Goal: Task Accomplishment & Management: Manage account settings

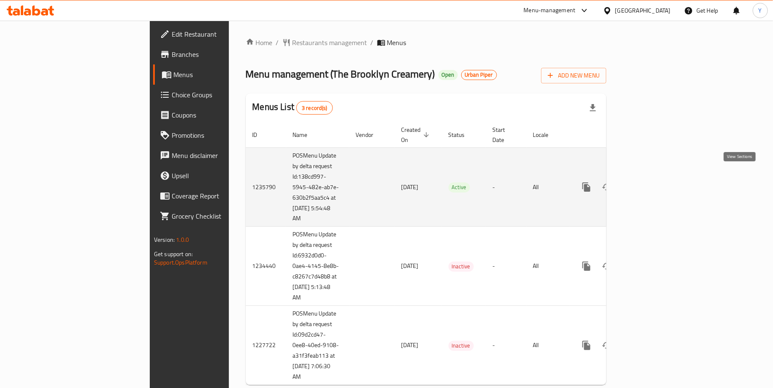
click at [651, 183] on icon "enhanced table" at bounding box center [647, 187] width 8 height 8
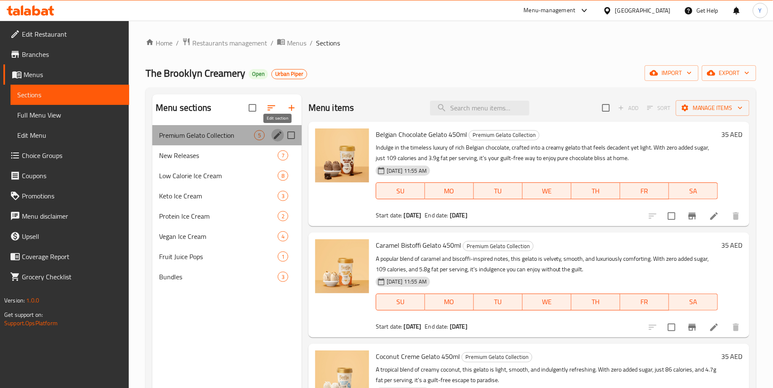
click at [279, 137] on icon "edit" at bounding box center [278, 135] width 10 height 10
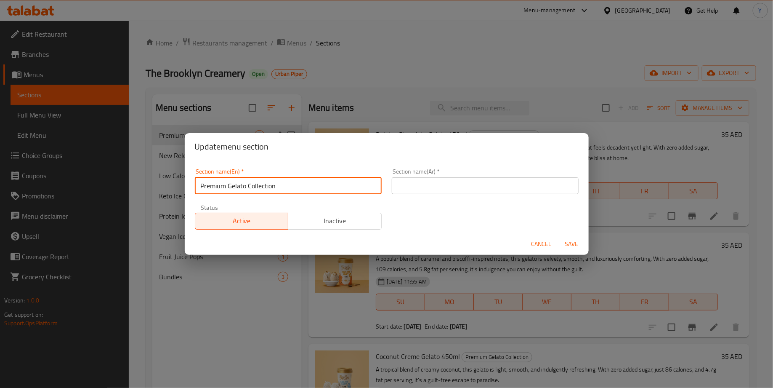
click at [201, 185] on input "Premium Gelato Collection" at bounding box center [288, 185] width 187 height 17
type input "ONLY ON TALABAT | Premium Gelato Collection"
drag, startPoint x: 344, startPoint y: 187, endPoint x: 96, endPoint y: 187, distance: 248.7
click at [96, 187] on div "Update menu section Section name(En)   * ONLY ON TALABAT | Premium Gelato Colle…" at bounding box center [386, 194] width 773 height 388
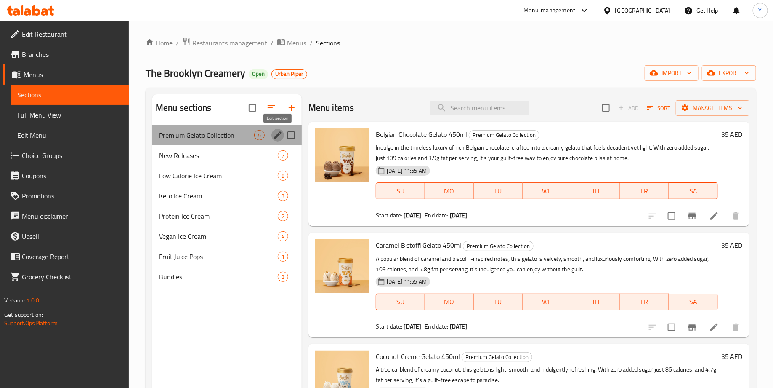
click at [273, 135] on icon "edit" at bounding box center [278, 135] width 10 height 10
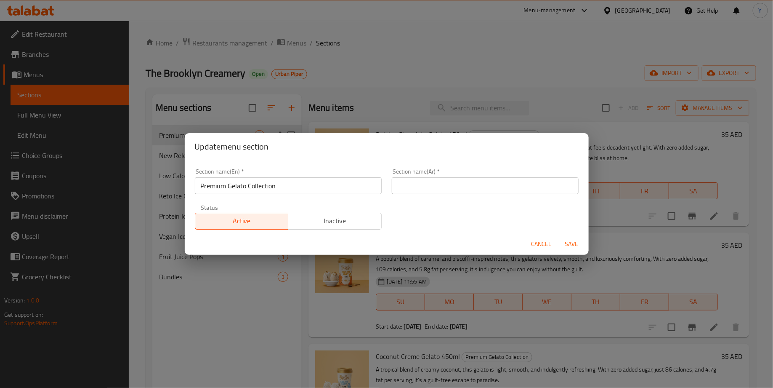
click at [220, 187] on input "Premium Gelato Collection" at bounding box center [288, 185] width 187 height 17
paste input "حصريًا على طلبات | تشكيلة جيلاتو مميزة"
type input "Premium Gelato Collection"
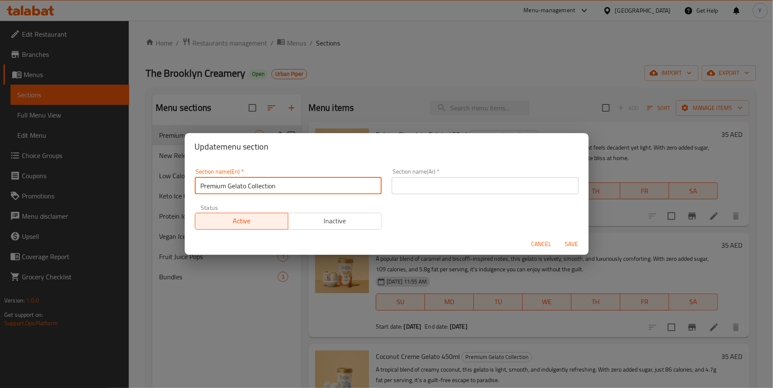
click at [430, 183] on input "text" at bounding box center [485, 185] width 187 height 17
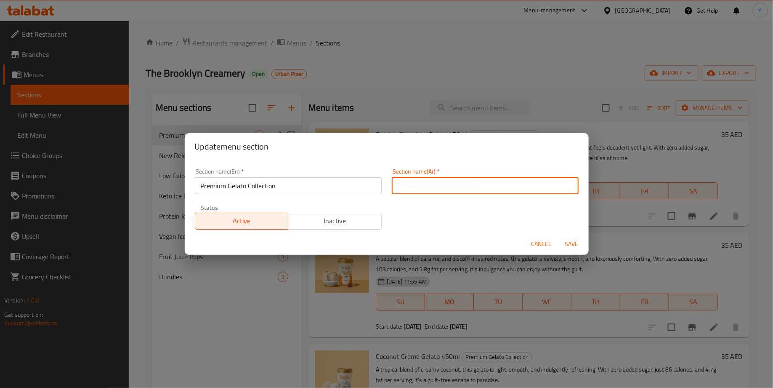
paste input "حصريًا على طلبات | تشكيلة جيلاتو مميزة"
type input "حصريًا على طلبات | تشكيلة جيلاتو مميزة"
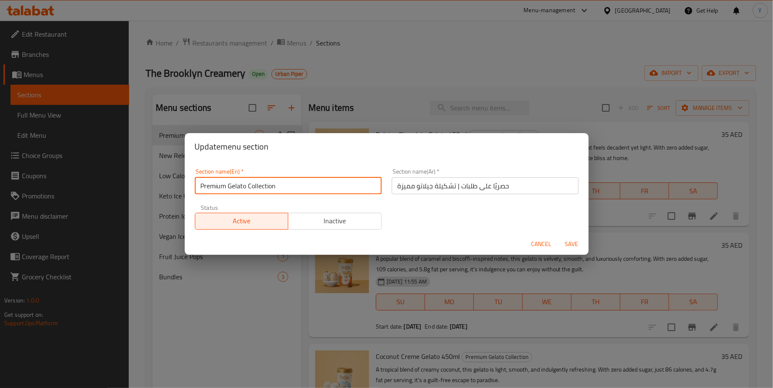
click at [200, 188] on input "Premium Gelato Collection" at bounding box center [288, 185] width 187 height 17
type input "ONLY ON TALABAT | Premium Gelato Collection"
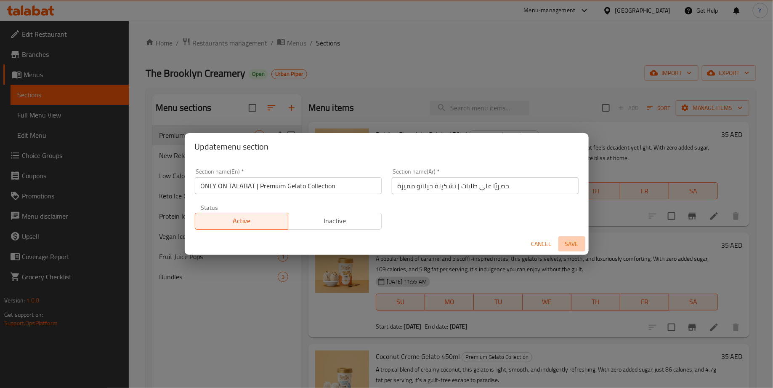
click at [584, 244] on button "Save" at bounding box center [571, 244] width 27 height 16
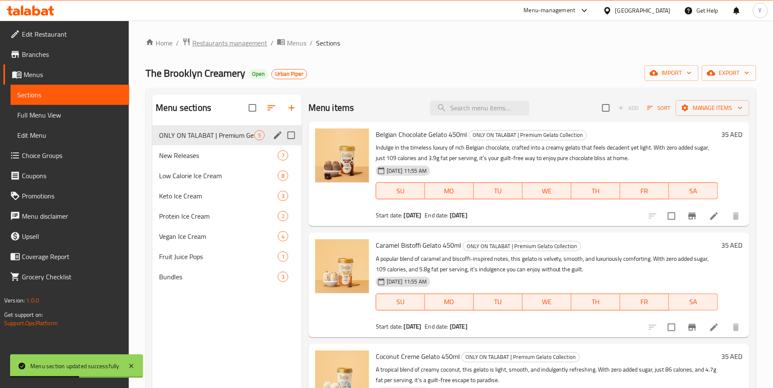
click at [246, 44] on span "Restaurants management" at bounding box center [229, 43] width 75 height 10
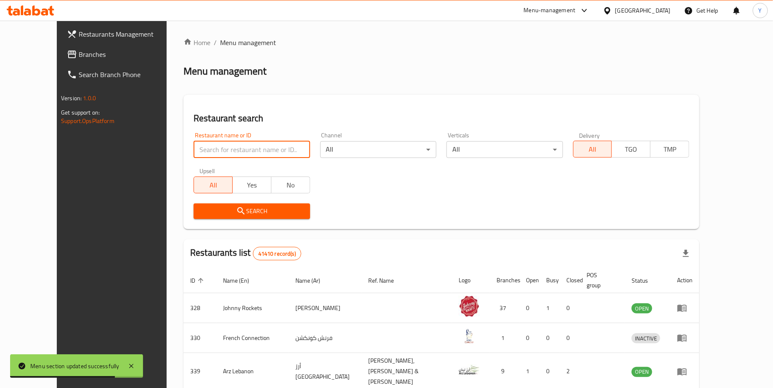
click at [236, 149] on input "search" at bounding box center [252, 149] width 116 height 17
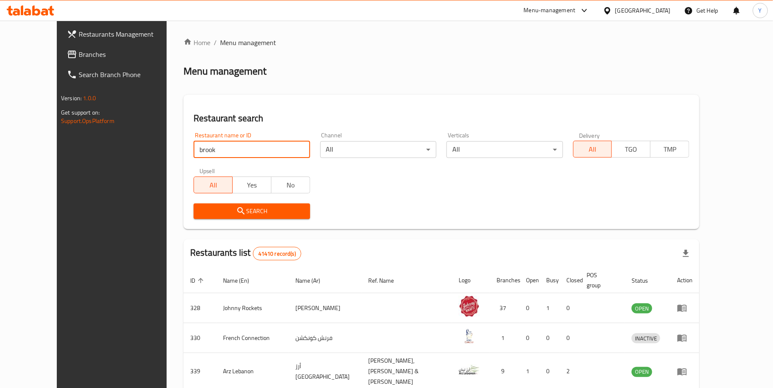
type input "[GEOGRAPHIC_DATA]"
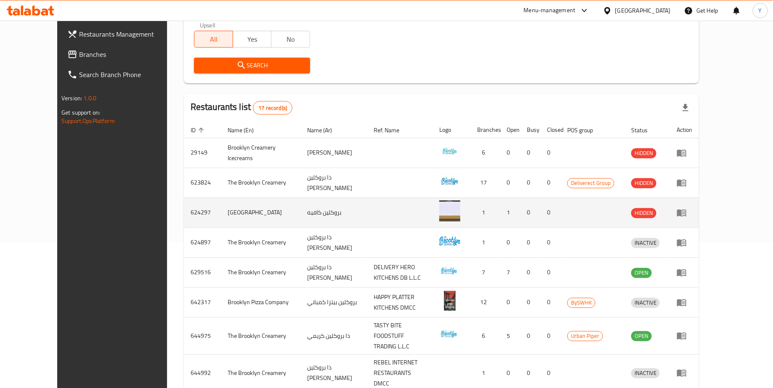
scroll to position [236, 0]
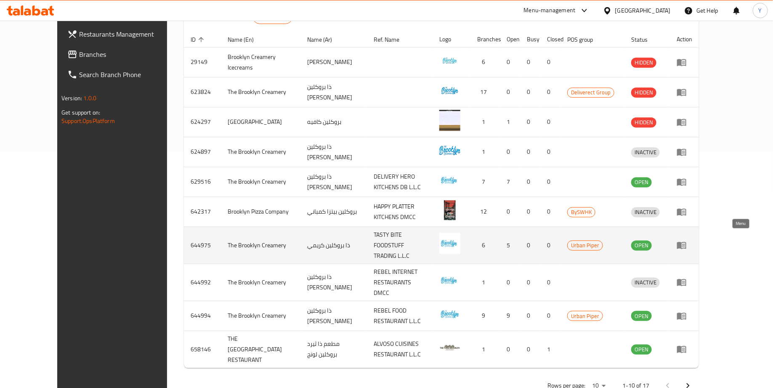
click at [687, 240] on icon "enhanced table" at bounding box center [682, 245] width 10 height 10
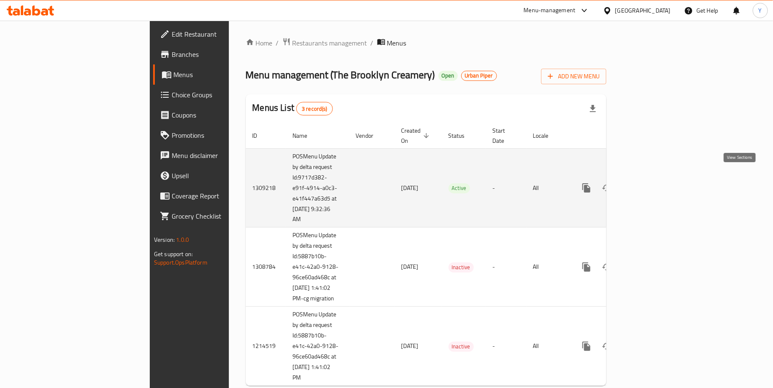
click at [652, 183] on icon "enhanced table" at bounding box center [647, 188] width 10 height 10
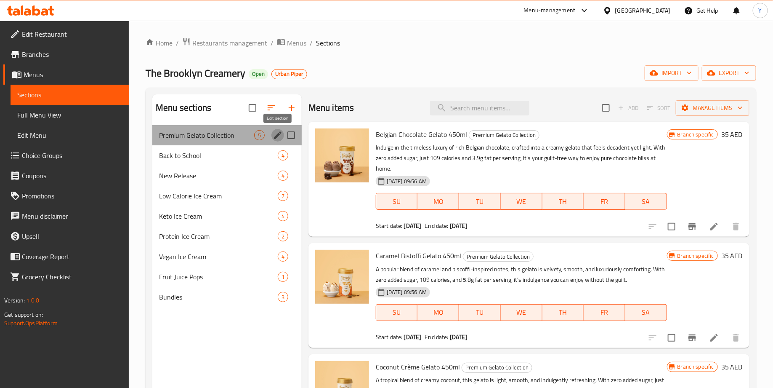
click at [278, 135] on icon "edit" at bounding box center [278, 135] width 8 height 8
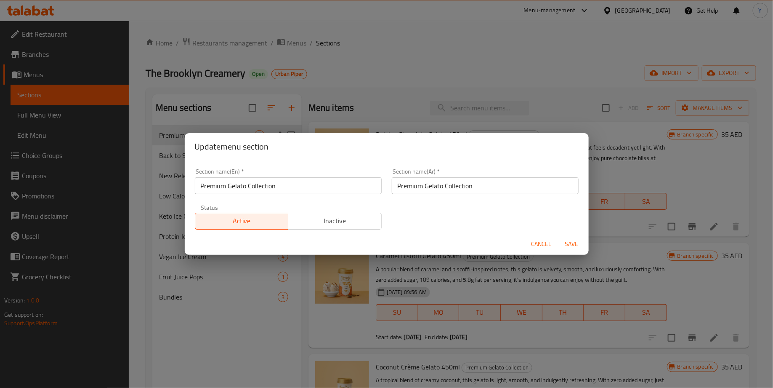
click at [451, 187] on input "Premium Gelato Collection" at bounding box center [485, 185] width 187 height 17
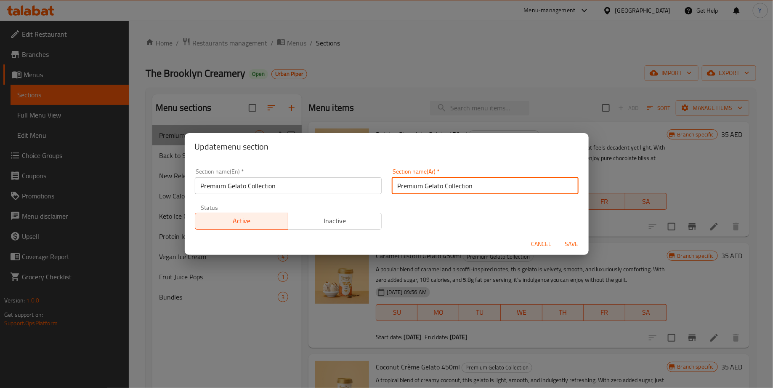
click at [451, 187] on input "Premium Gelato Collection" at bounding box center [485, 185] width 187 height 17
paste input "حصريًا على طلبات | تشكيلة جيلاتو مميزة"
type input "حصريًا على طلبات | تشكيلة جيلاتو مميزة"
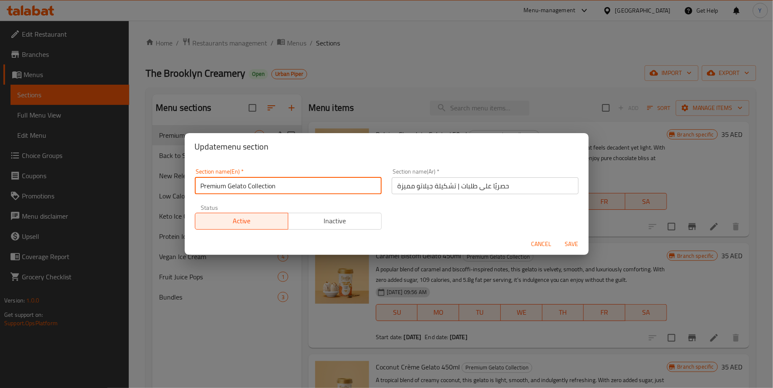
click at [200, 187] on input "Premium Gelato Collection" at bounding box center [288, 185] width 187 height 17
type input "ONLY ON TALABAT | Premium Gelato Collection"
click at [574, 241] on span "Save" at bounding box center [572, 244] width 20 height 11
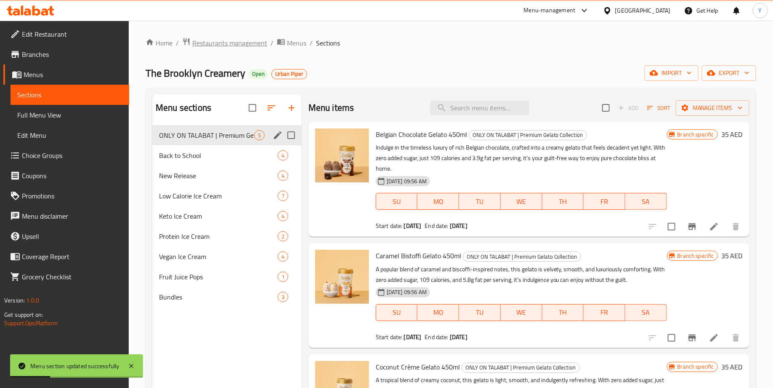
click at [237, 46] on span "Restaurants management" at bounding box center [229, 43] width 75 height 10
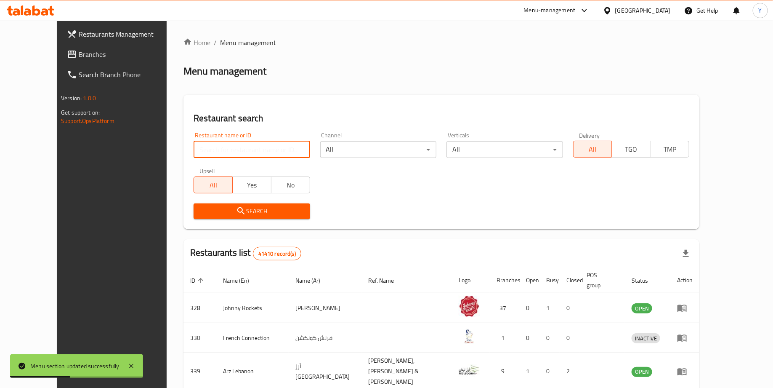
click at [228, 149] on input "search" at bounding box center [252, 149] width 116 height 17
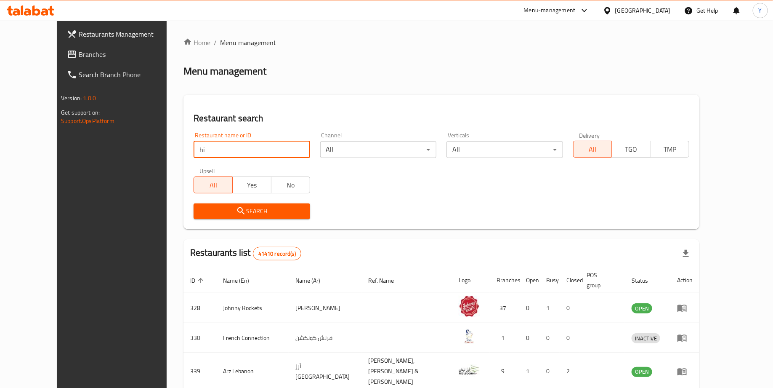
type input "h"
type input "[GEOGRAPHIC_DATA]"
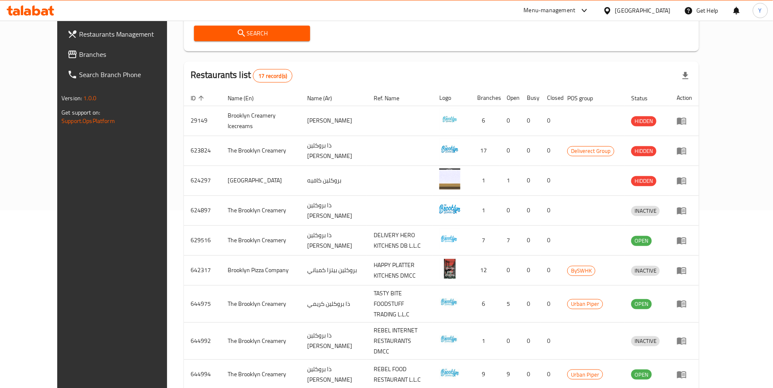
scroll to position [236, 0]
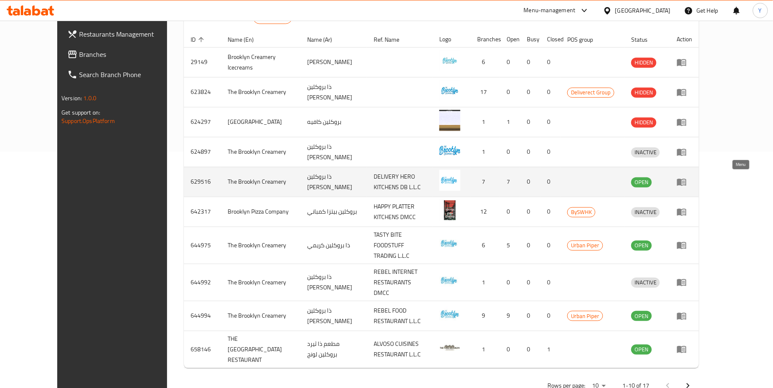
click at [687, 182] on icon "enhanced table" at bounding box center [682, 182] width 10 height 10
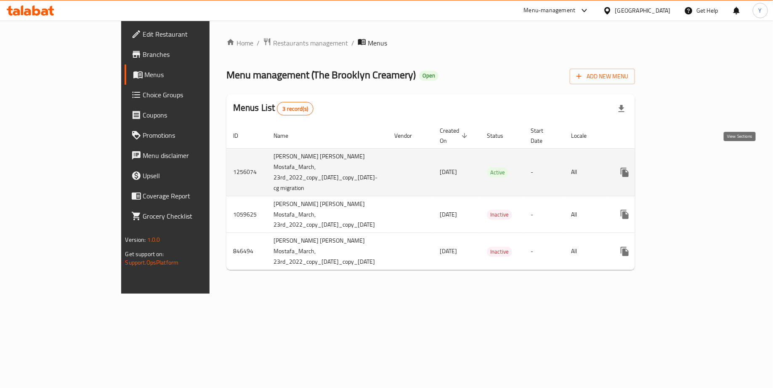
click at [689, 168] on icon "enhanced table" at bounding box center [686, 172] width 8 height 8
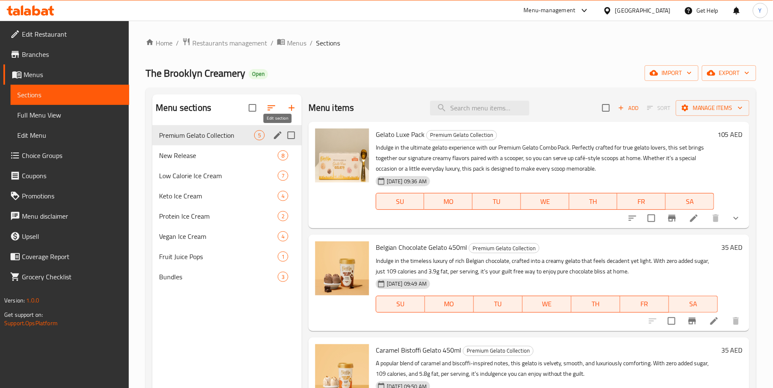
click at [278, 136] on icon "edit" at bounding box center [278, 135] width 10 height 10
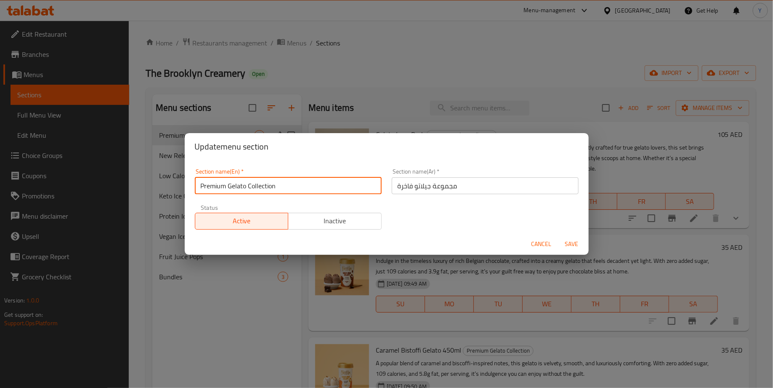
click at [197, 186] on input "Premium Gelato Collection" at bounding box center [288, 185] width 187 height 17
type input "ONLY ON TALABAT | Premium Gelato Collection"
click at [396, 183] on input "مجموعة جيلاتو فاخرة" at bounding box center [485, 185] width 187 height 17
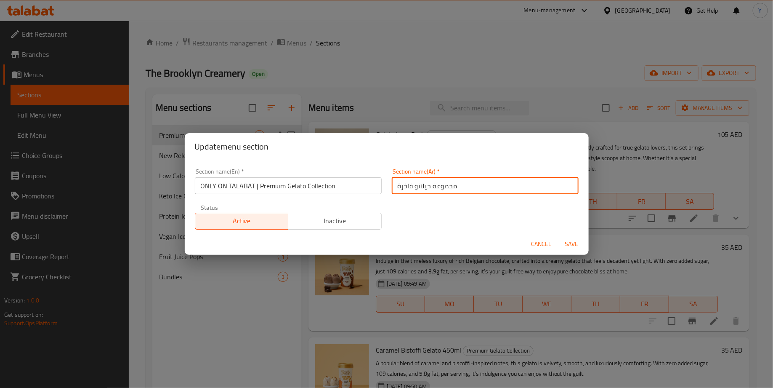
click at [396, 183] on input "مجموعة جيلاتو فاخرة" at bounding box center [485, 185] width 187 height 17
paste input "حصريًا على طلبات | تشكيلة جيلاتو مميز"
type input "حصريًا على طلبات | تشكيلة جيلاتو مميزة"
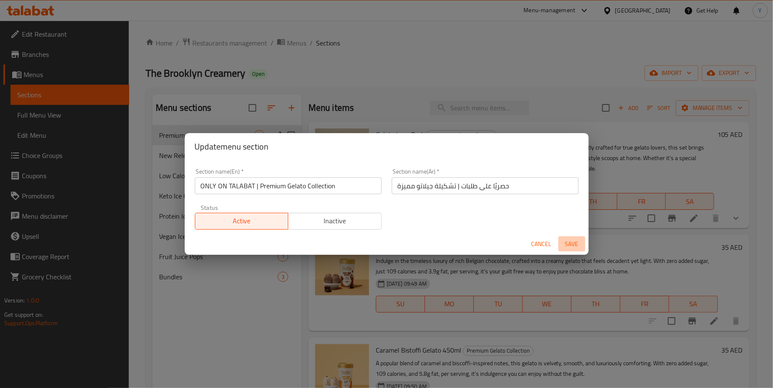
click at [576, 246] on span "Save" at bounding box center [572, 244] width 20 height 11
